Goal: Transaction & Acquisition: Purchase product/service

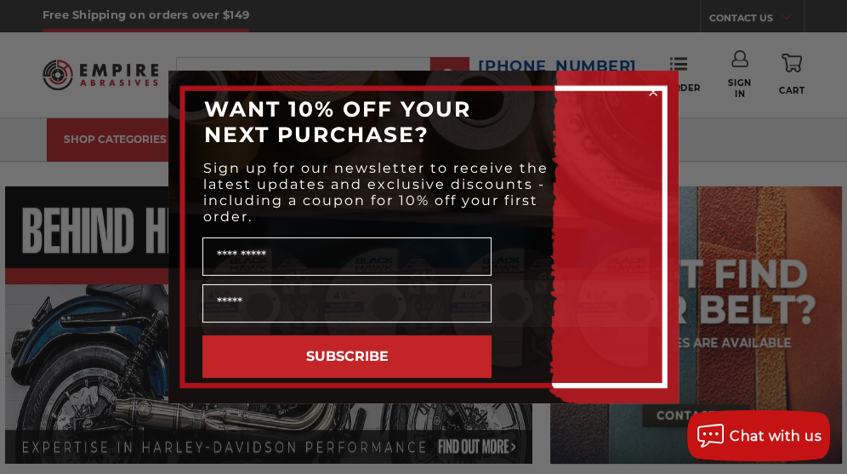
click at [653, 89] on circle "Close dialog" at bounding box center [654, 92] width 16 height 16
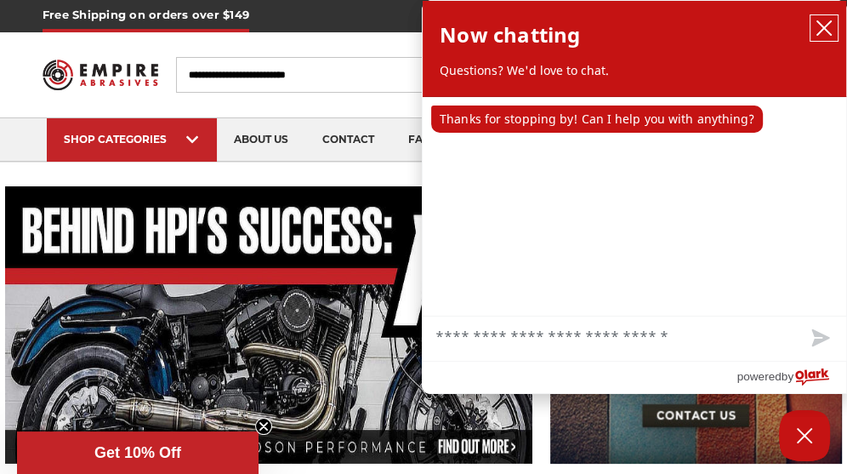
click at [828, 20] on button "close chatbox" at bounding box center [824, 28] width 27 height 26
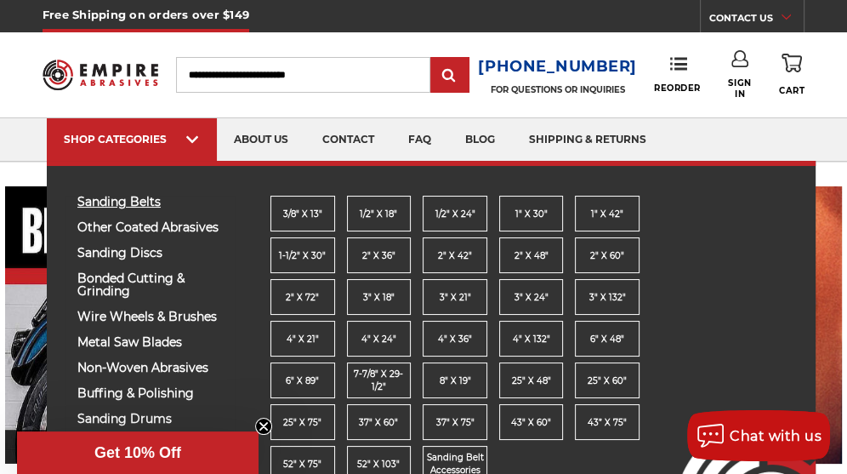
click at [136, 202] on span "sanding belts" at bounding box center [149, 202] width 145 height 13
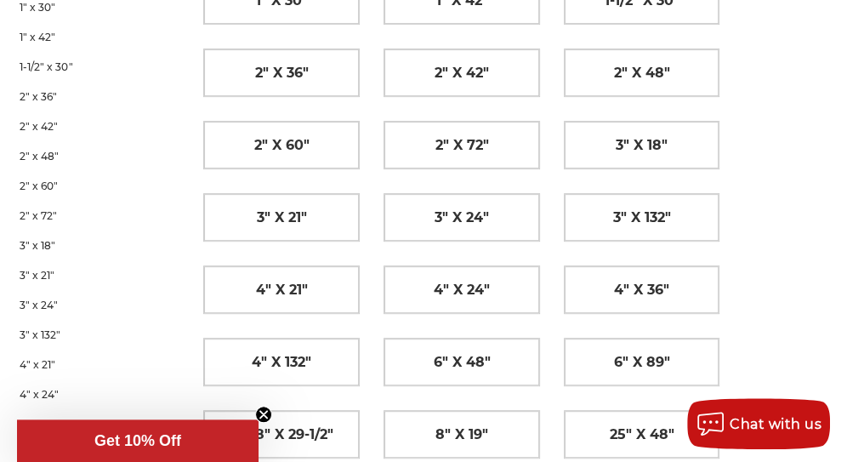
scroll to position [358, 0]
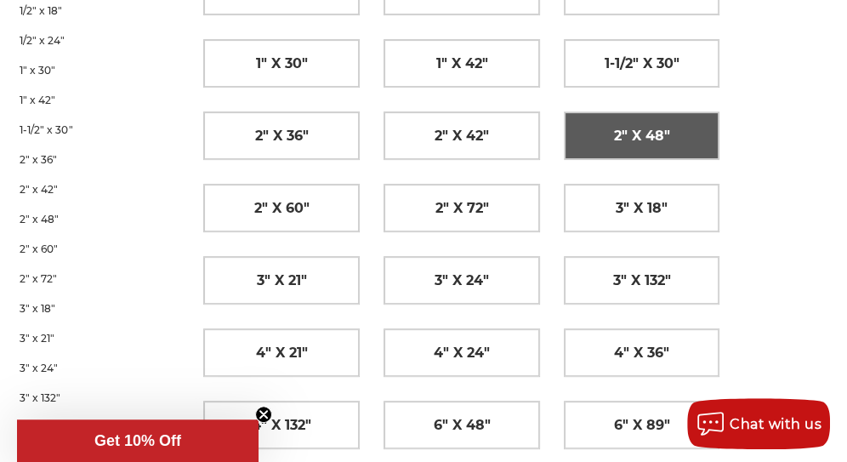
click at [634, 128] on span "2" x 48"" at bounding box center [642, 136] width 56 height 29
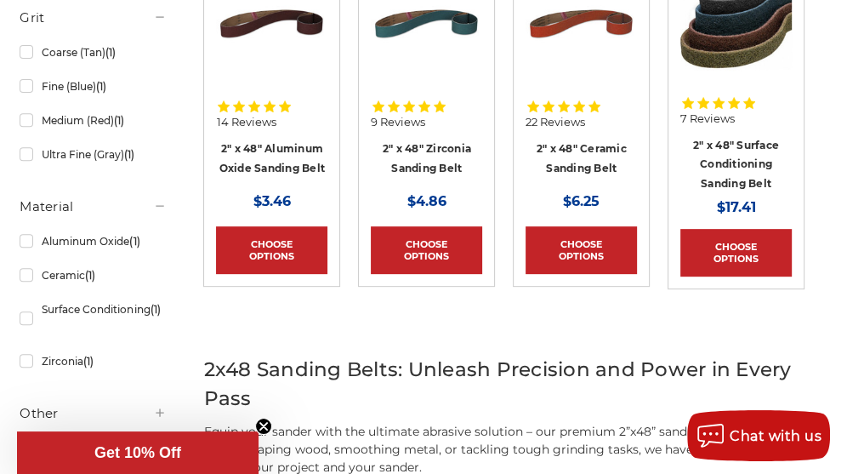
scroll to position [424, 0]
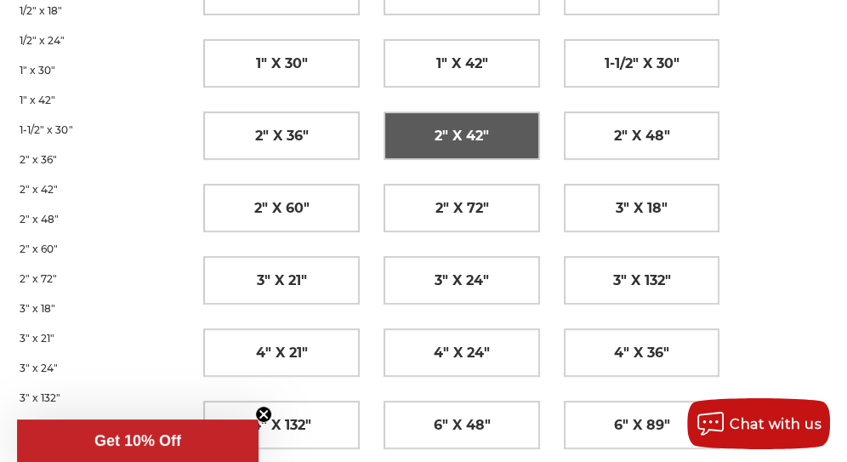
click at [463, 132] on span "2" x 42"" at bounding box center [462, 136] width 54 height 29
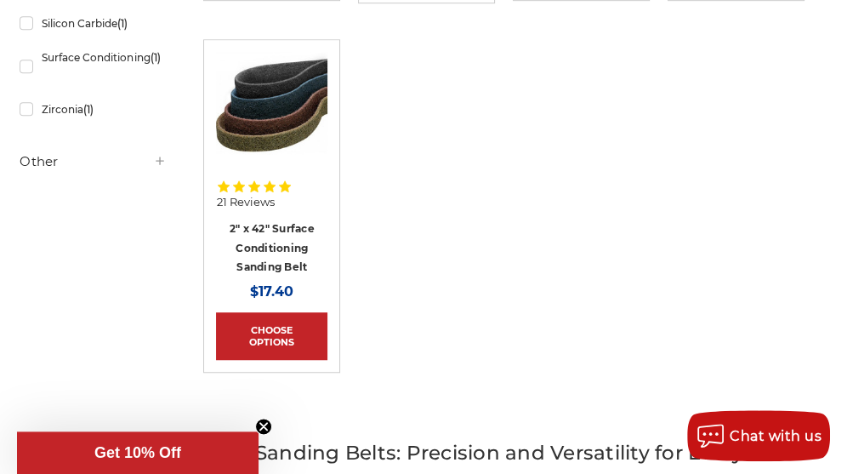
scroll to position [714, 0]
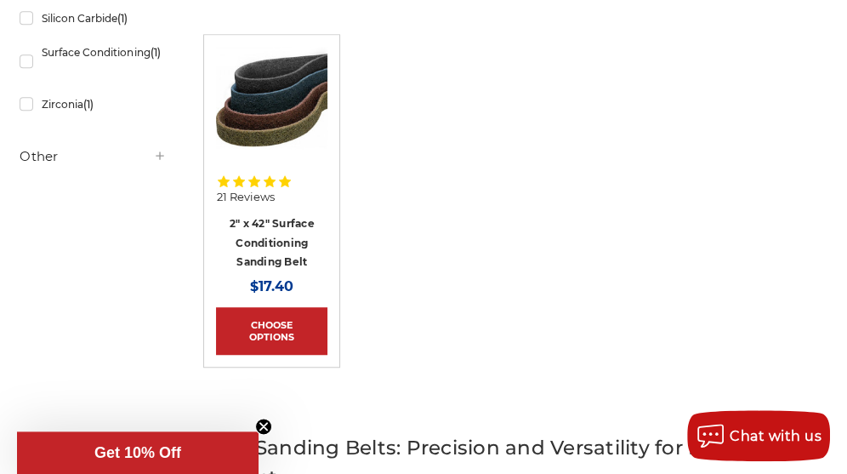
click at [255, 120] on img at bounding box center [271, 102] width 111 height 111
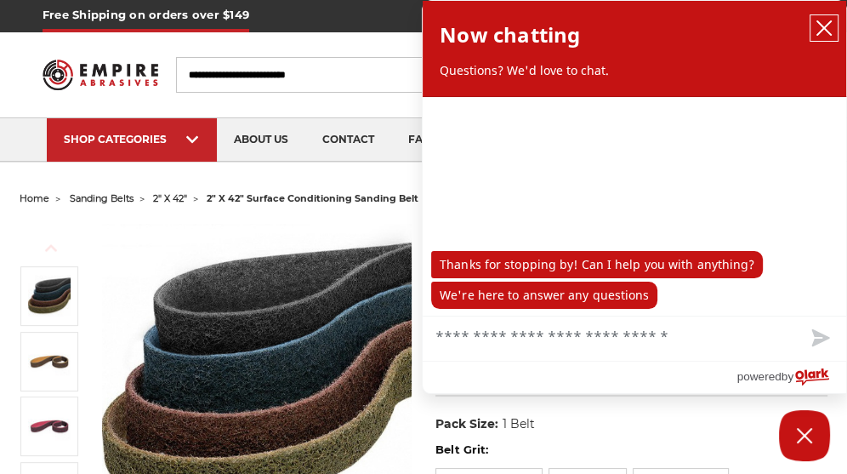
click at [829, 25] on icon "close chatbox" at bounding box center [824, 28] width 17 height 17
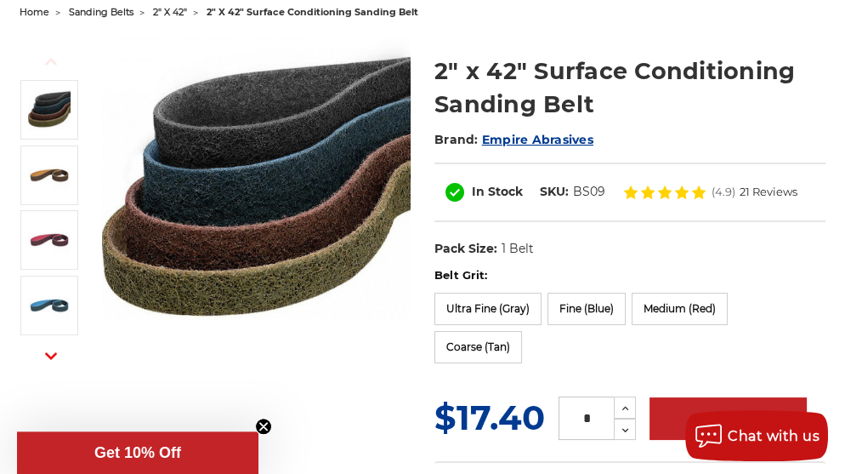
scroll to position [194, 0]
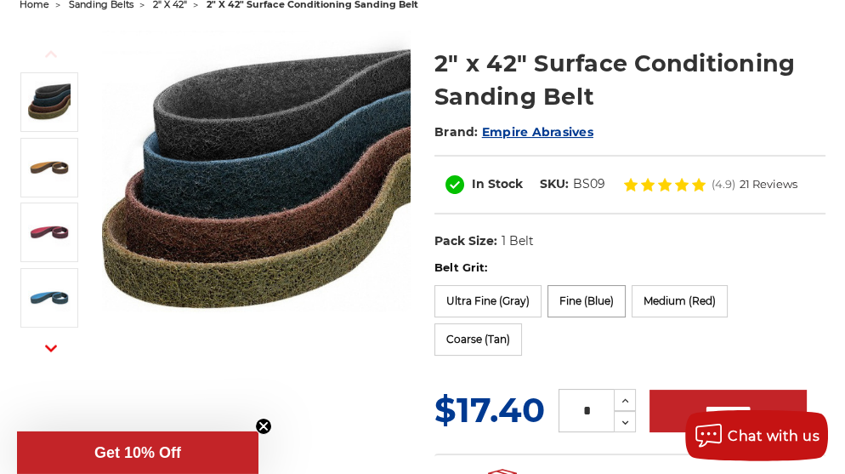
click at [597, 299] on label "Fine (Blue)" at bounding box center [587, 301] width 78 height 32
